Goal: Check status: Check status

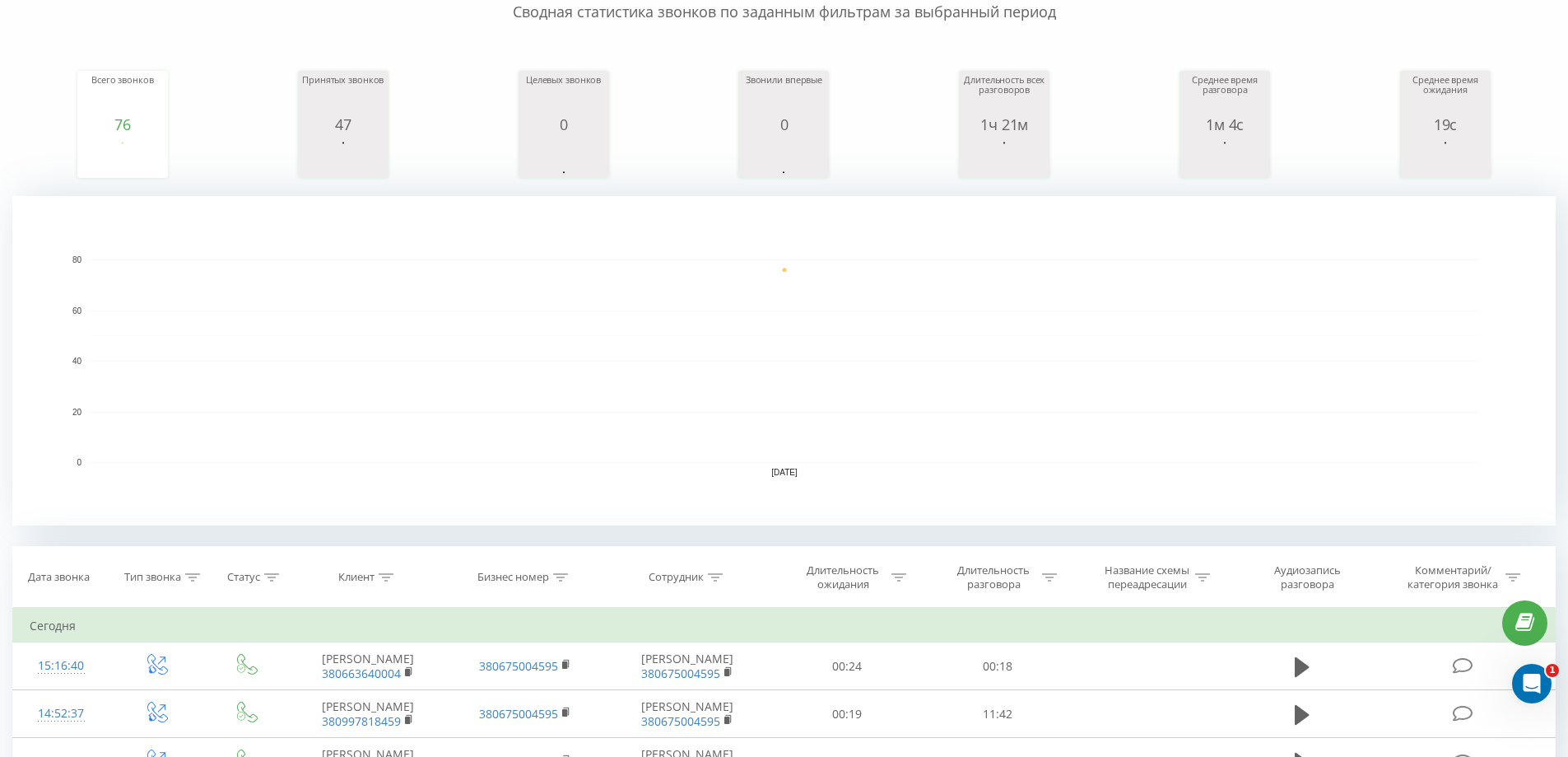
scroll to position [247, 0]
